Goal: Task Accomplishment & Management: Manage account settings

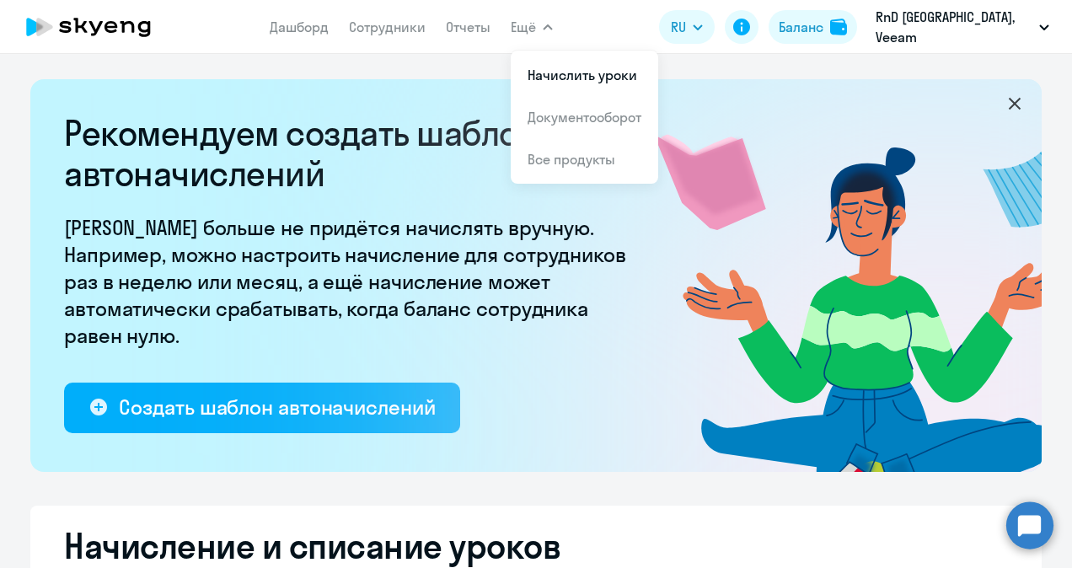
select select "10"
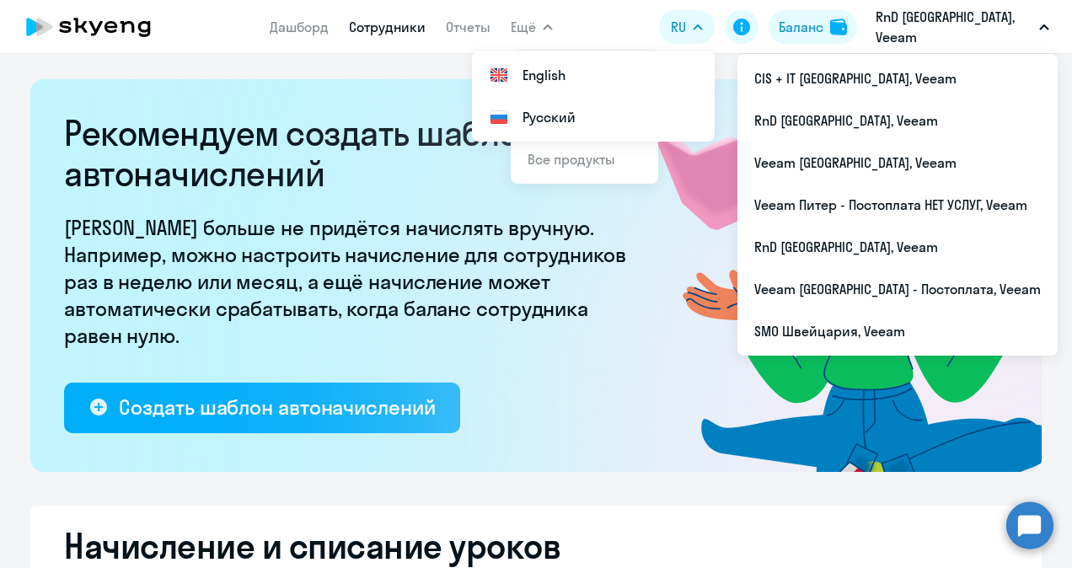
click at [400, 30] on link "Сотрудники" at bounding box center [387, 27] width 77 height 17
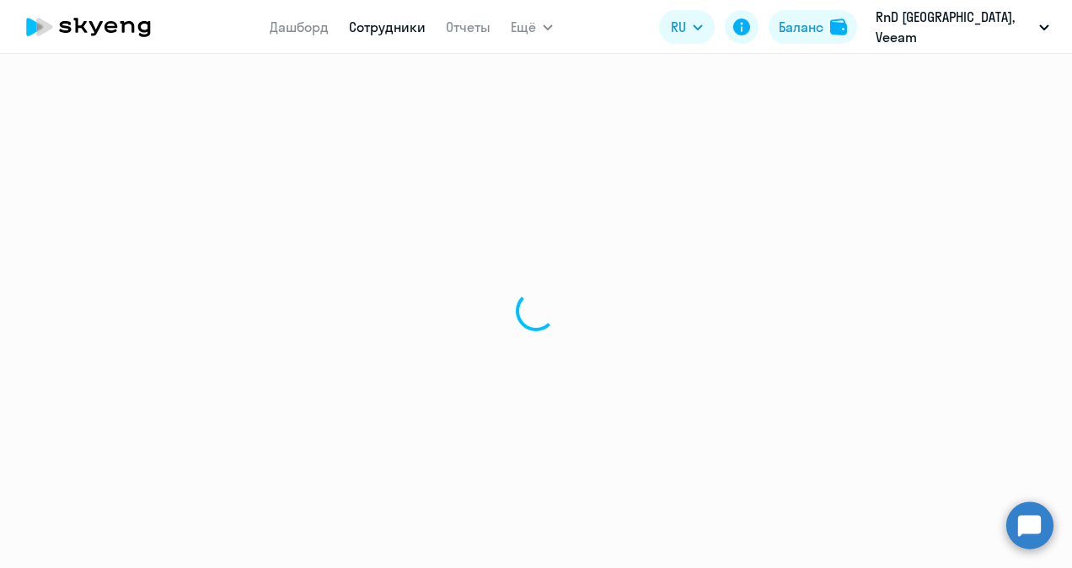
select select "30"
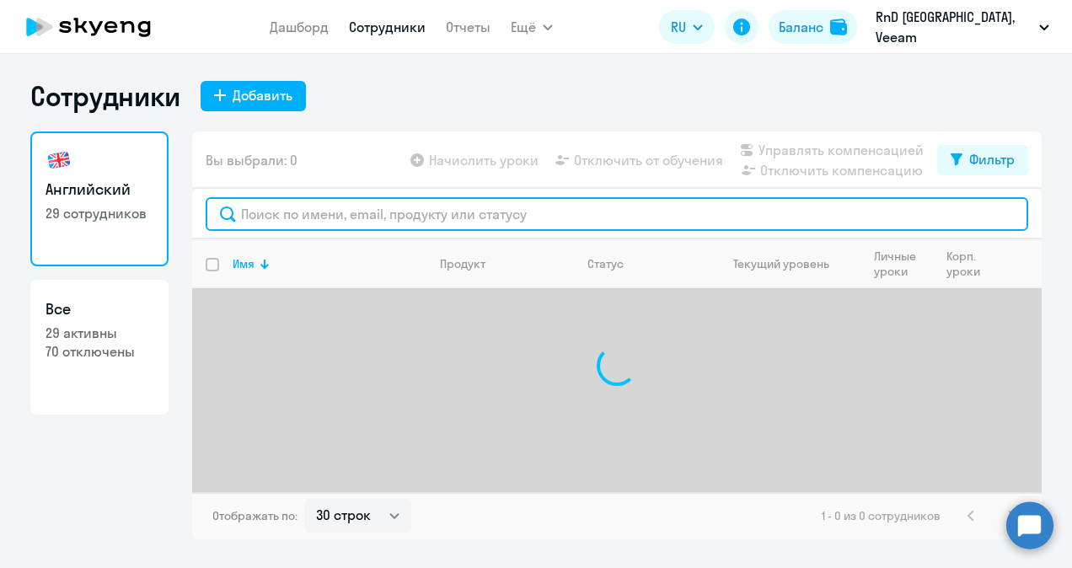
drag, startPoint x: 340, startPoint y: 204, endPoint x: 345, endPoint y: 183, distance: 21.5
click at [342, 204] on input "text" at bounding box center [617, 214] width 823 height 34
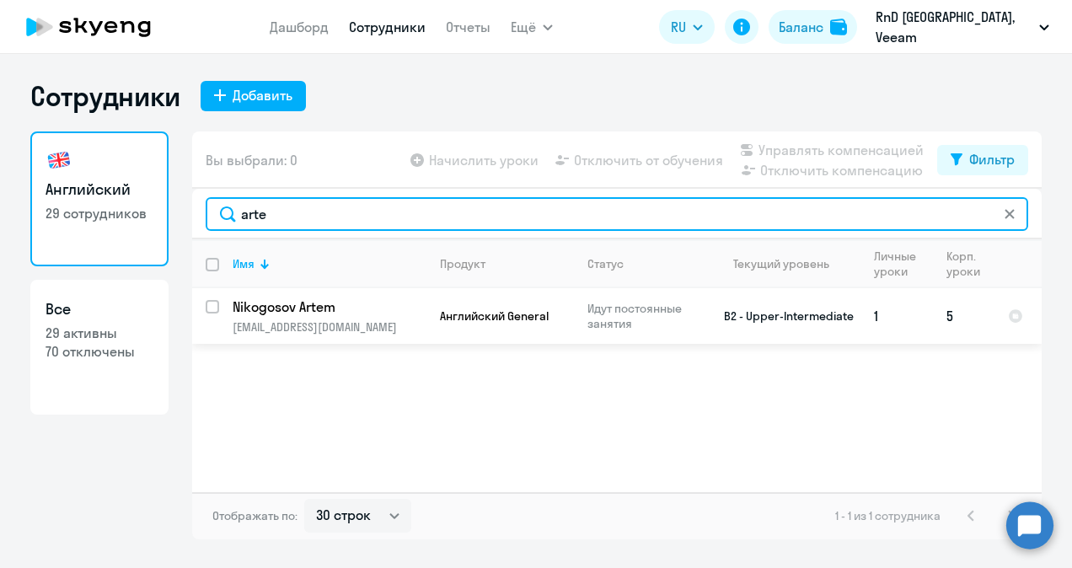
type input "arte"
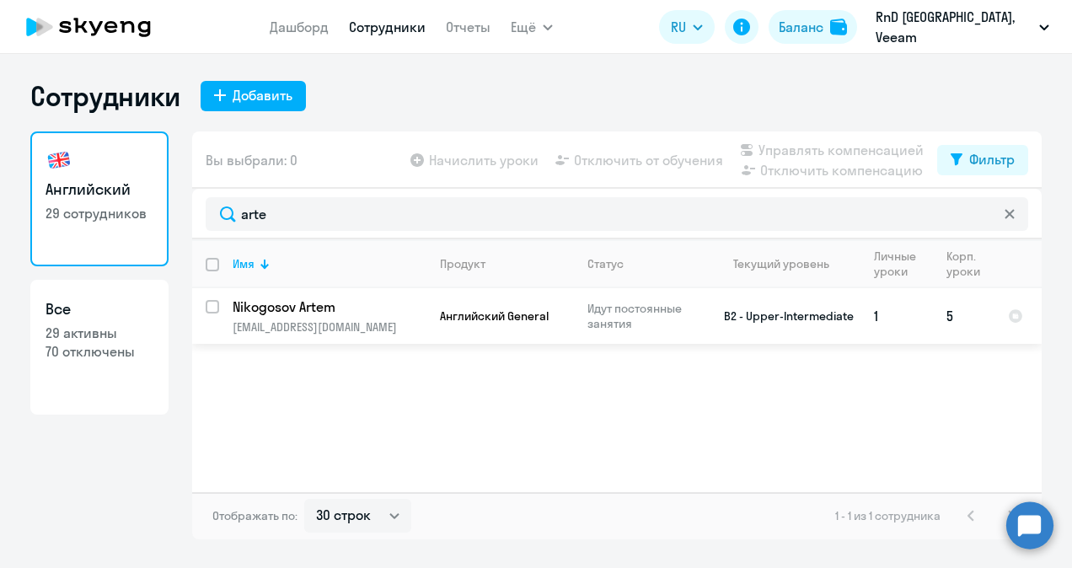
click at [212, 308] on input "select row 21084085" at bounding box center [223, 317] width 34 height 34
checkbox input "true"
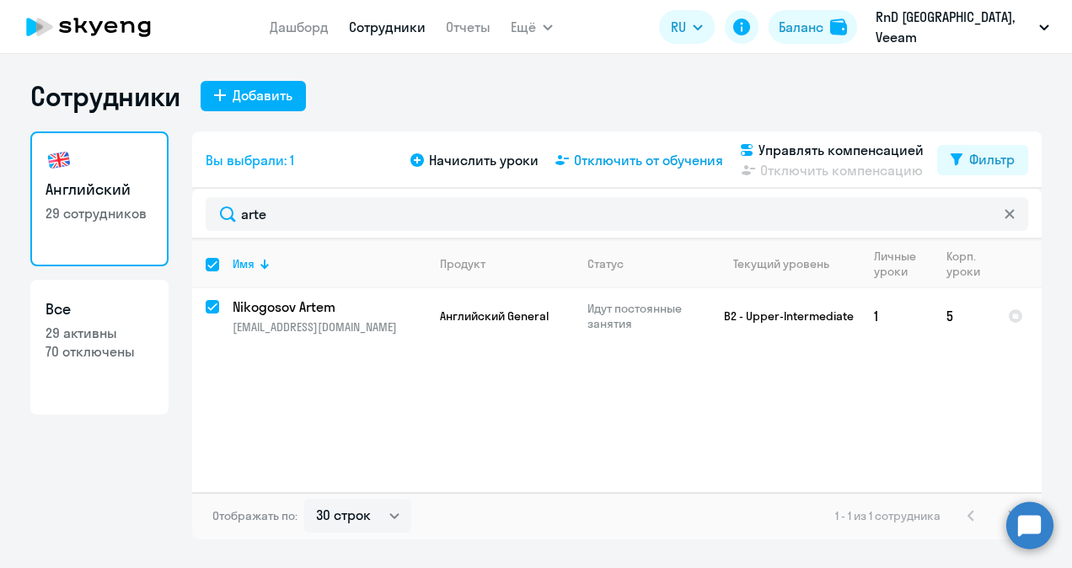
click at [624, 162] on span "Отключить от обучения" at bounding box center [648, 160] width 149 height 20
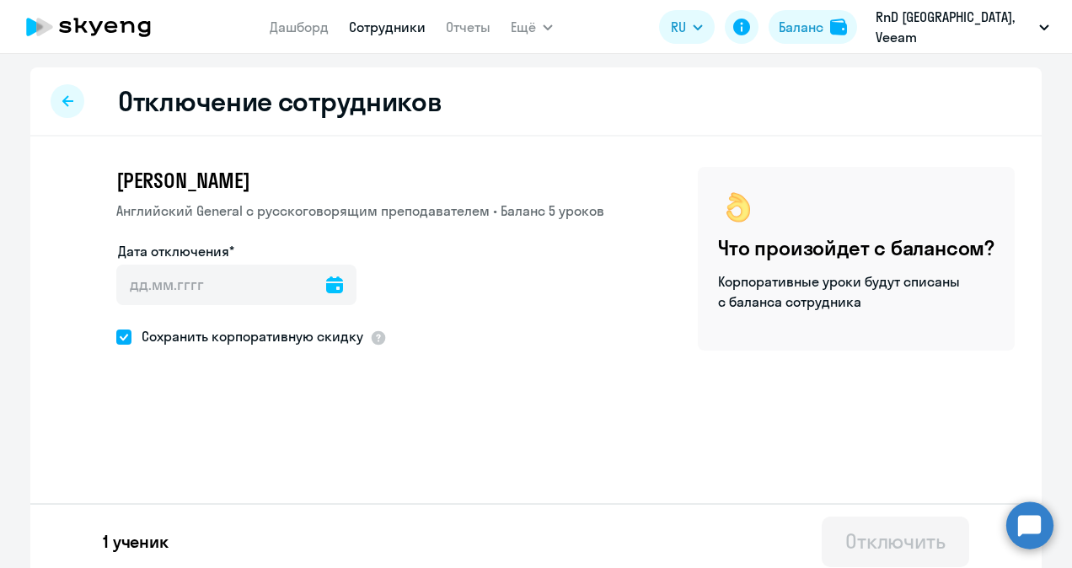
click at [326, 287] on icon at bounding box center [334, 284] width 17 height 17
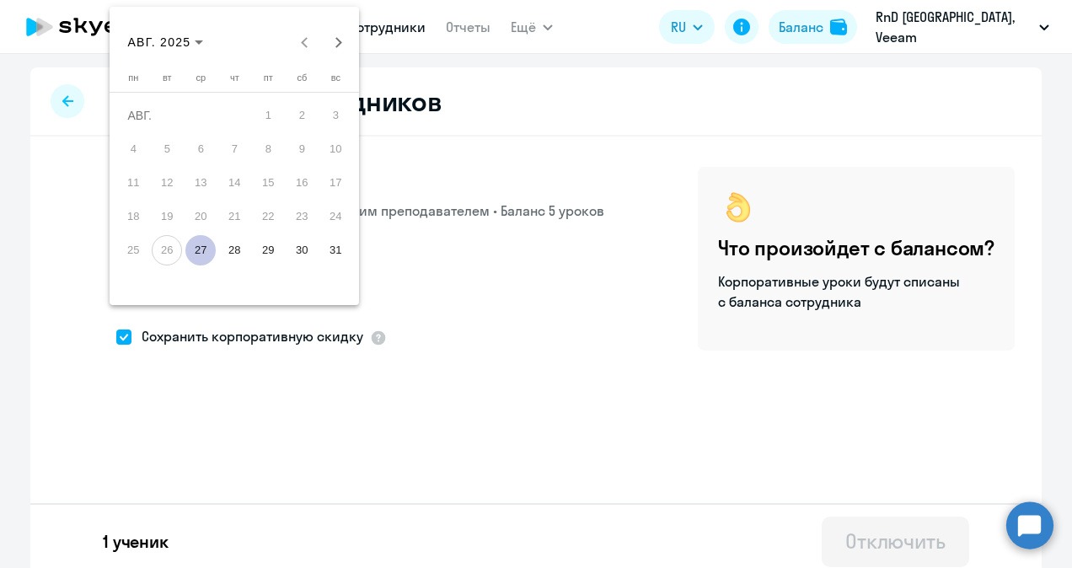
click at [264, 252] on span "29" at bounding box center [268, 250] width 30 height 30
type input "[DATE]"
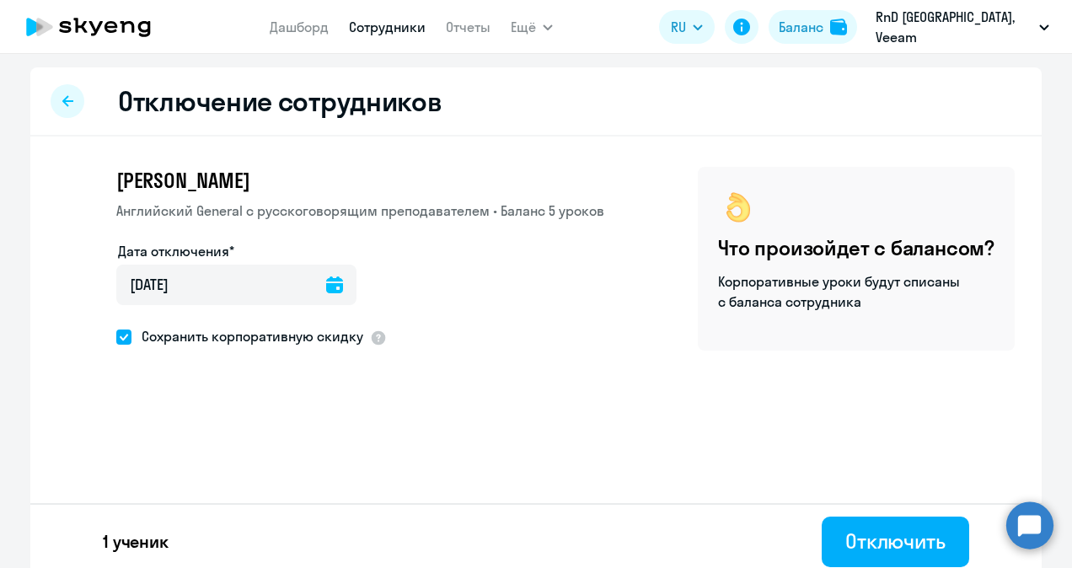
click at [326, 285] on icon at bounding box center [334, 284] width 17 height 17
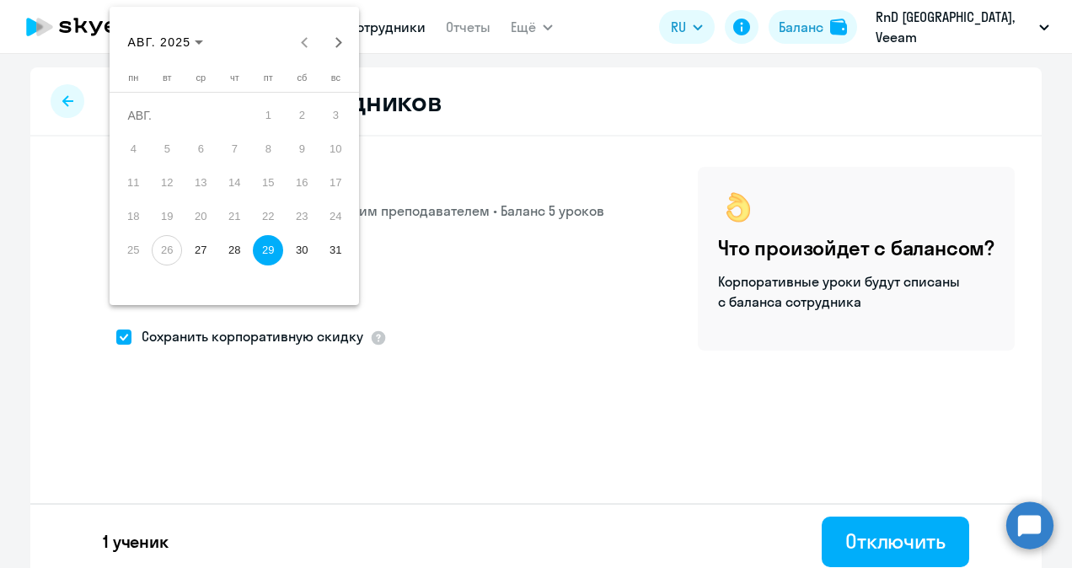
click at [298, 251] on span "30" at bounding box center [302, 250] width 30 height 30
type input "[DATE]"
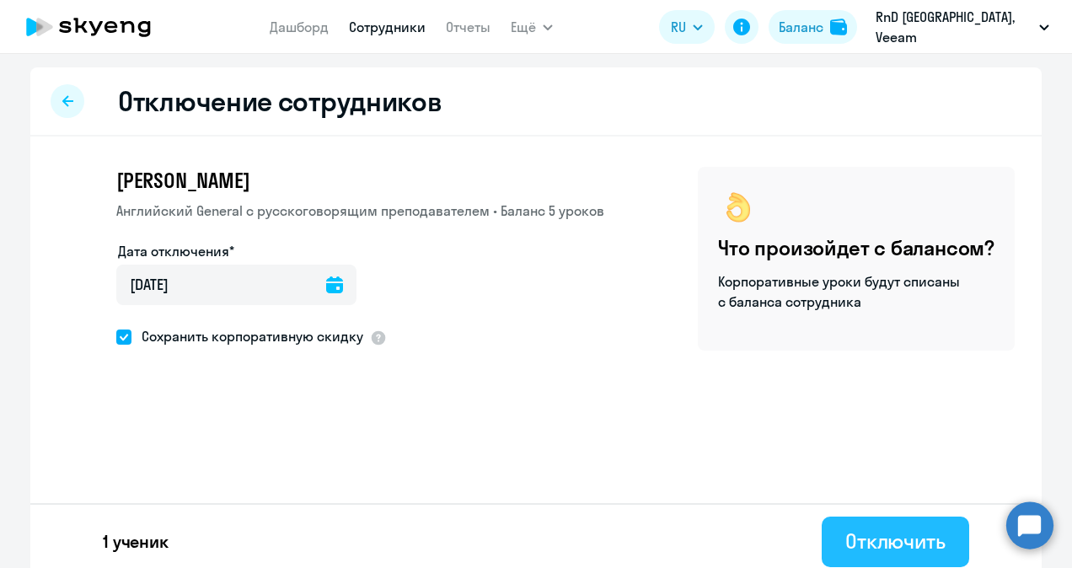
click at [907, 533] on div "Отключить" at bounding box center [895, 541] width 100 height 27
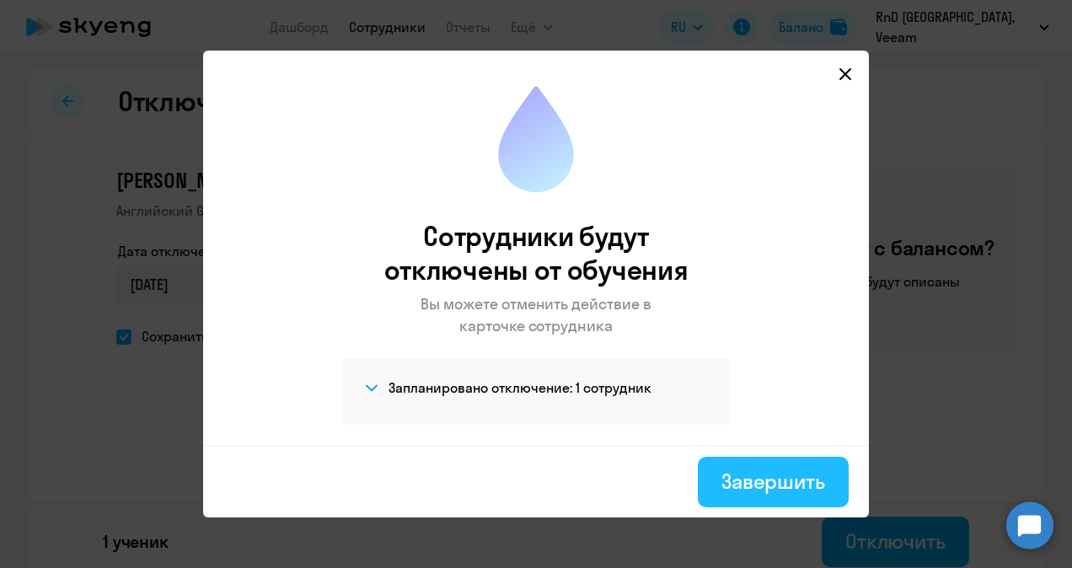
click at [779, 481] on div "Завершить" at bounding box center [773, 481] width 104 height 27
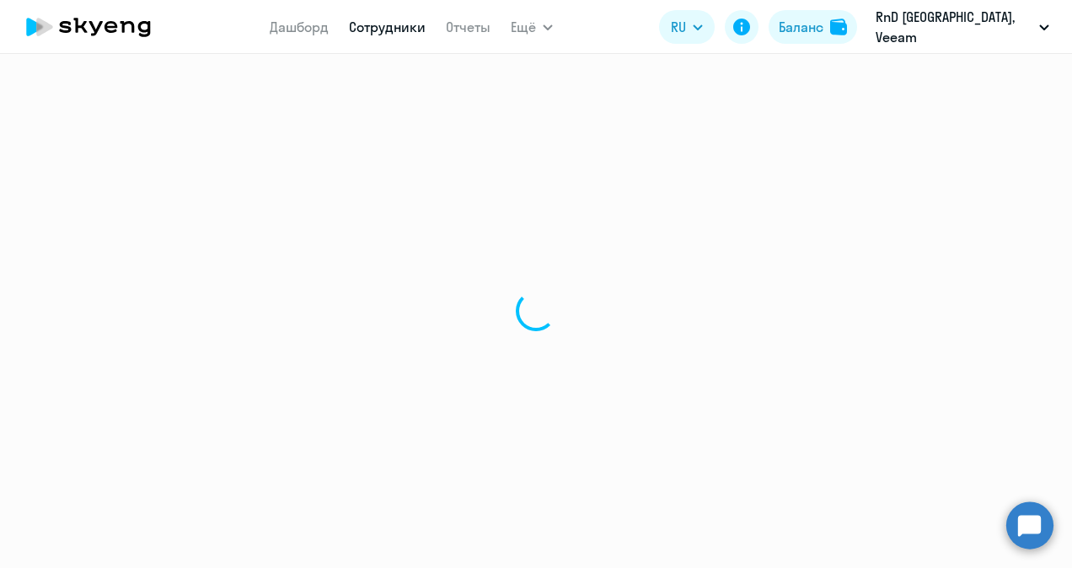
select select "30"
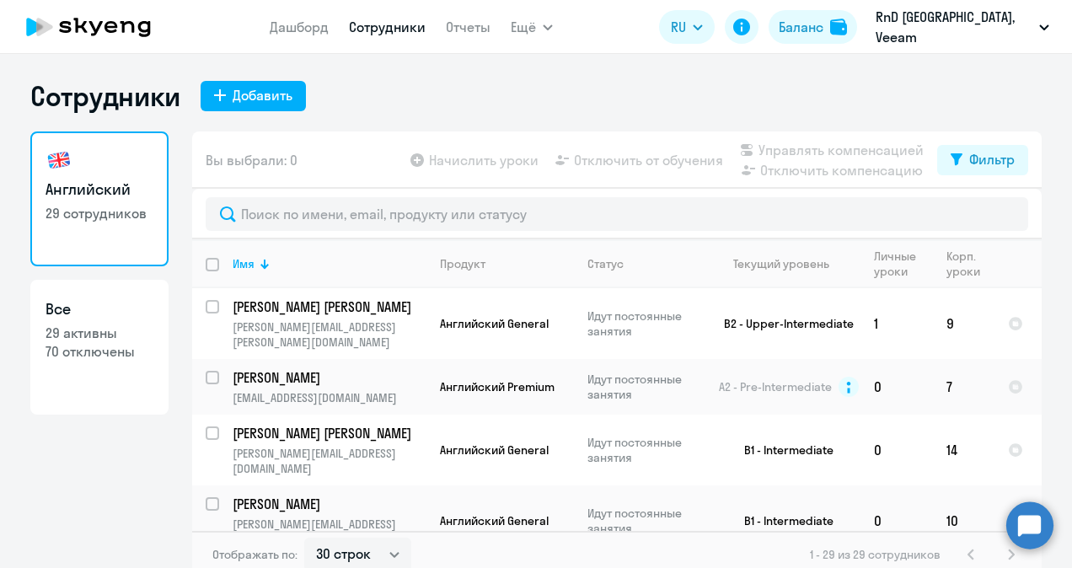
drag, startPoint x: 139, startPoint y: 27, endPoint x: 153, endPoint y: 27, distance: 14.3
click at [139, 27] on icon at bounding box center [144, 29] width 13 height 16
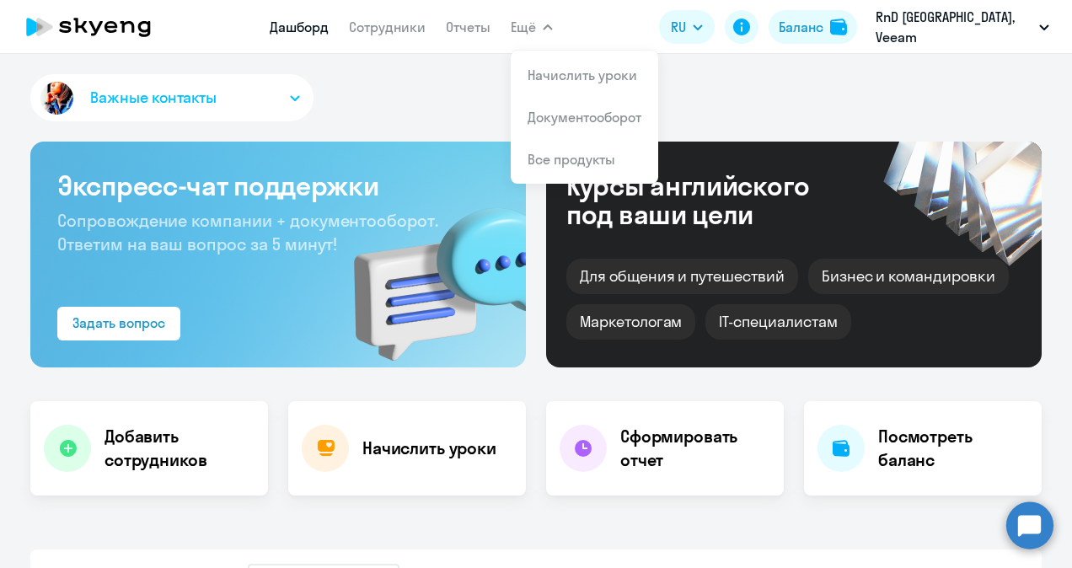
select select "30"
